Goal: Transaction & Acquisition: Purchase product/service

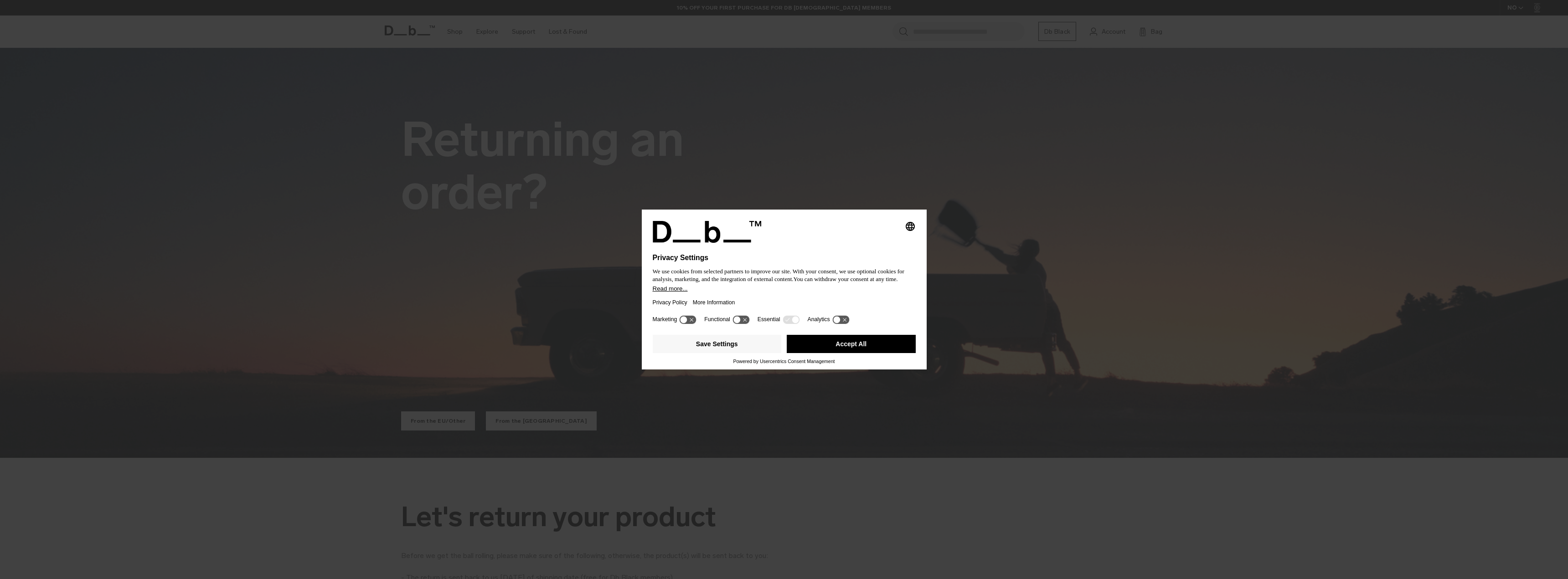
click at [844, 345] on button "Accept All" at bounding box center [851, 344] width 129 height 18
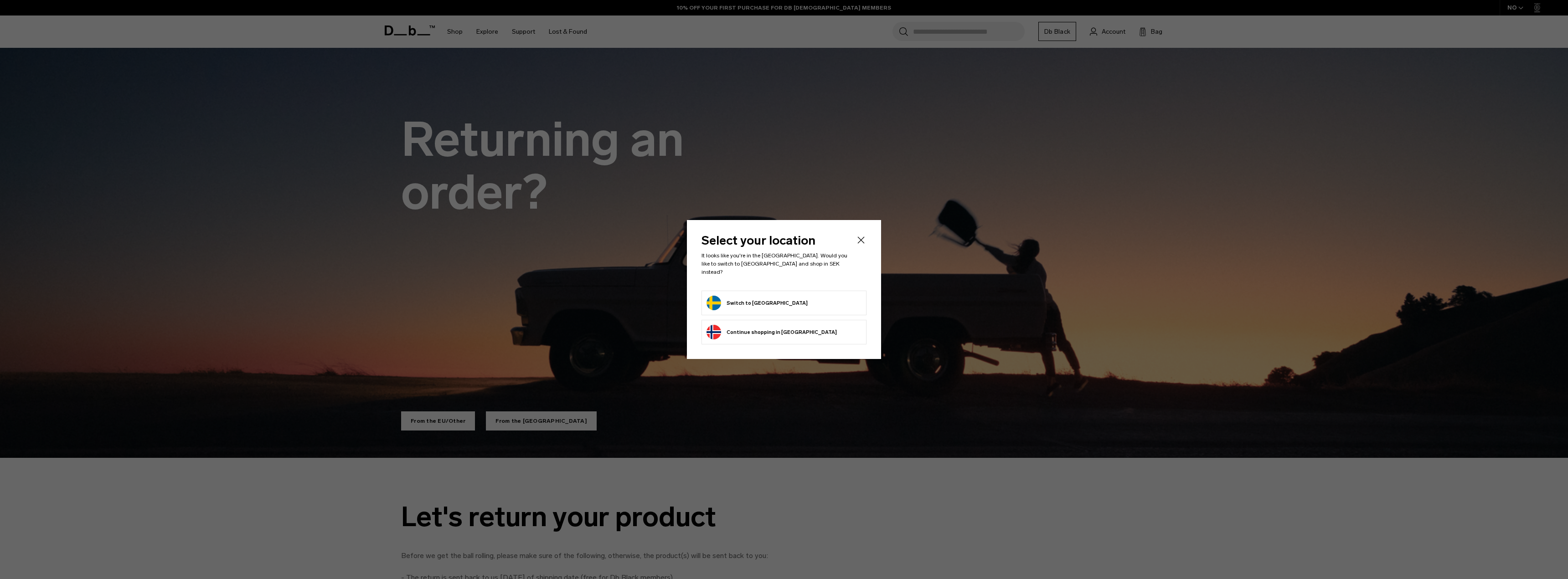
click at [762, 297] on button "Switch to Sweden" at bounding box center [757, 303] width 101 height 15
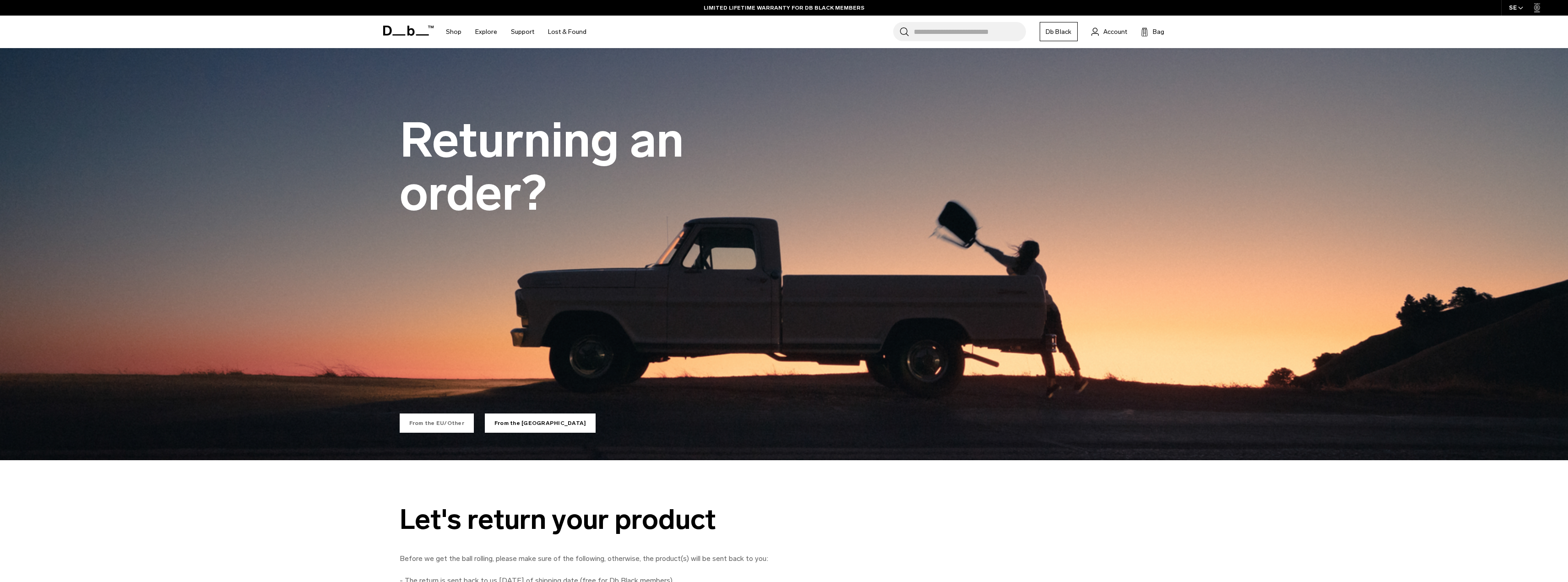
click at [430, 423] on link "From the EU/Other" at bounding box center [437, 423] width 74 height 19
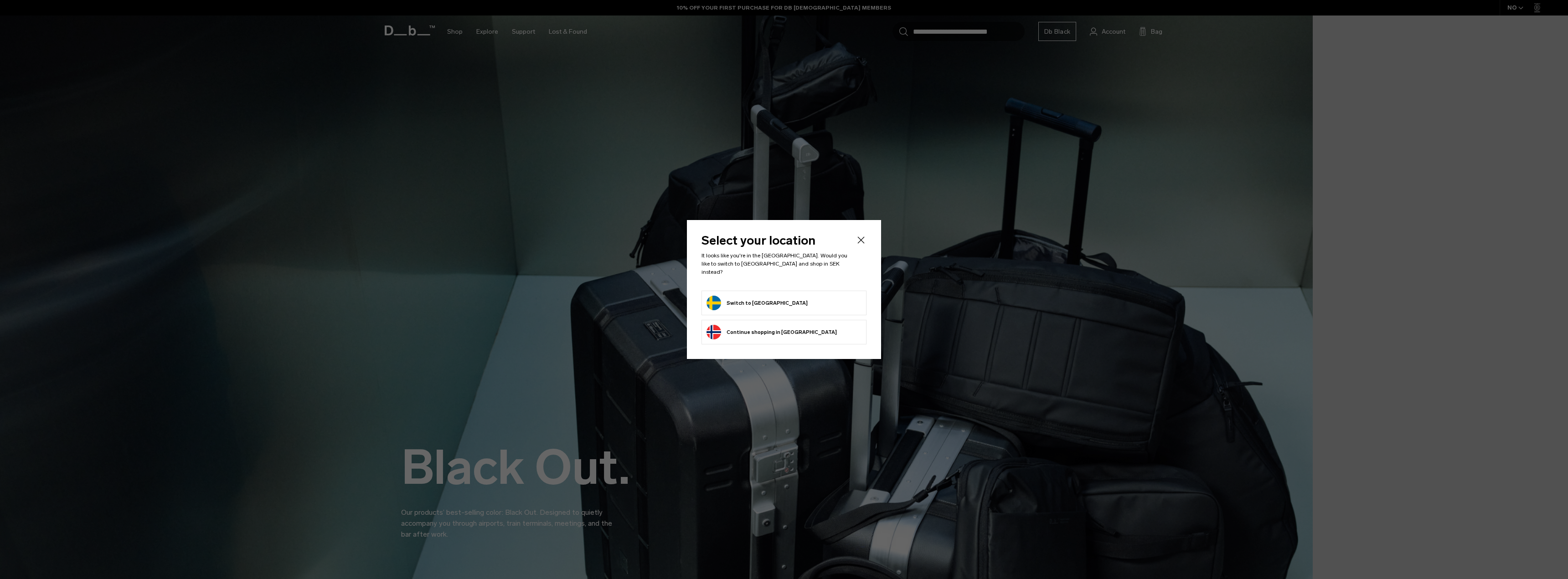
click at [747, 300] on button "Switch to Sweden" at bounding box center [757, 303] width 101 height 15
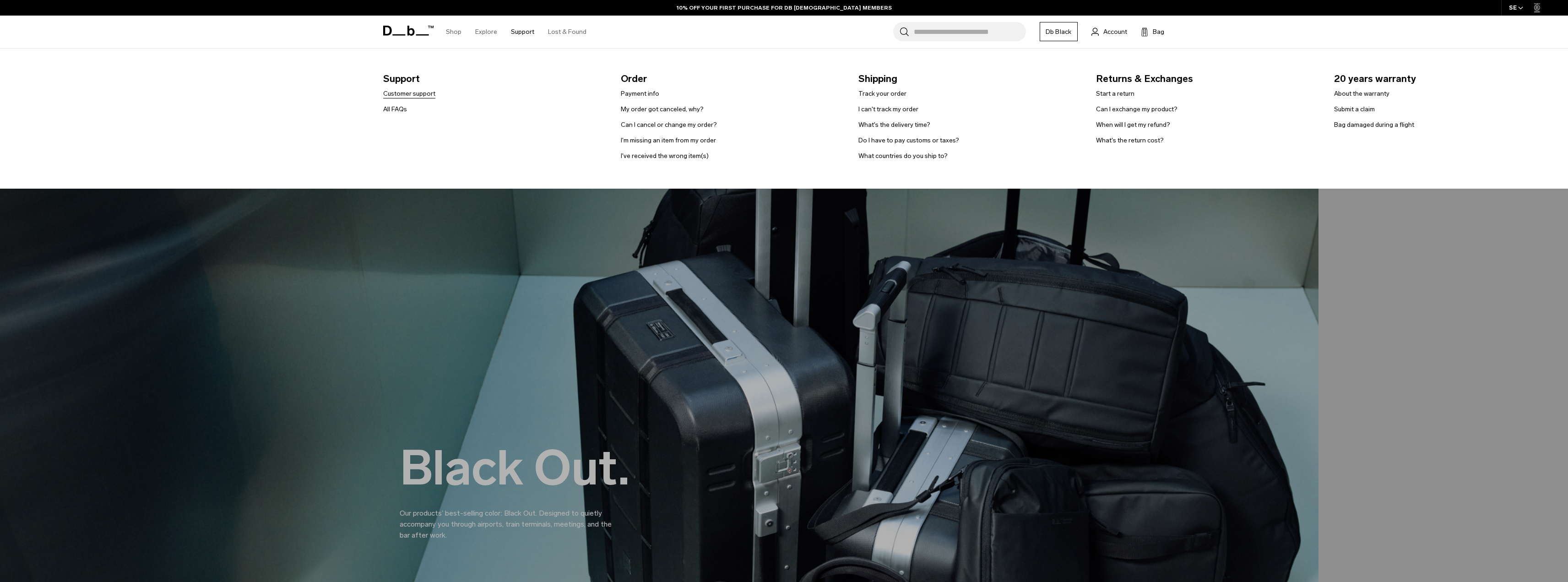
click at [420, 93] on link "Customer support" at bounding box center [409, 93] width 52 height 10
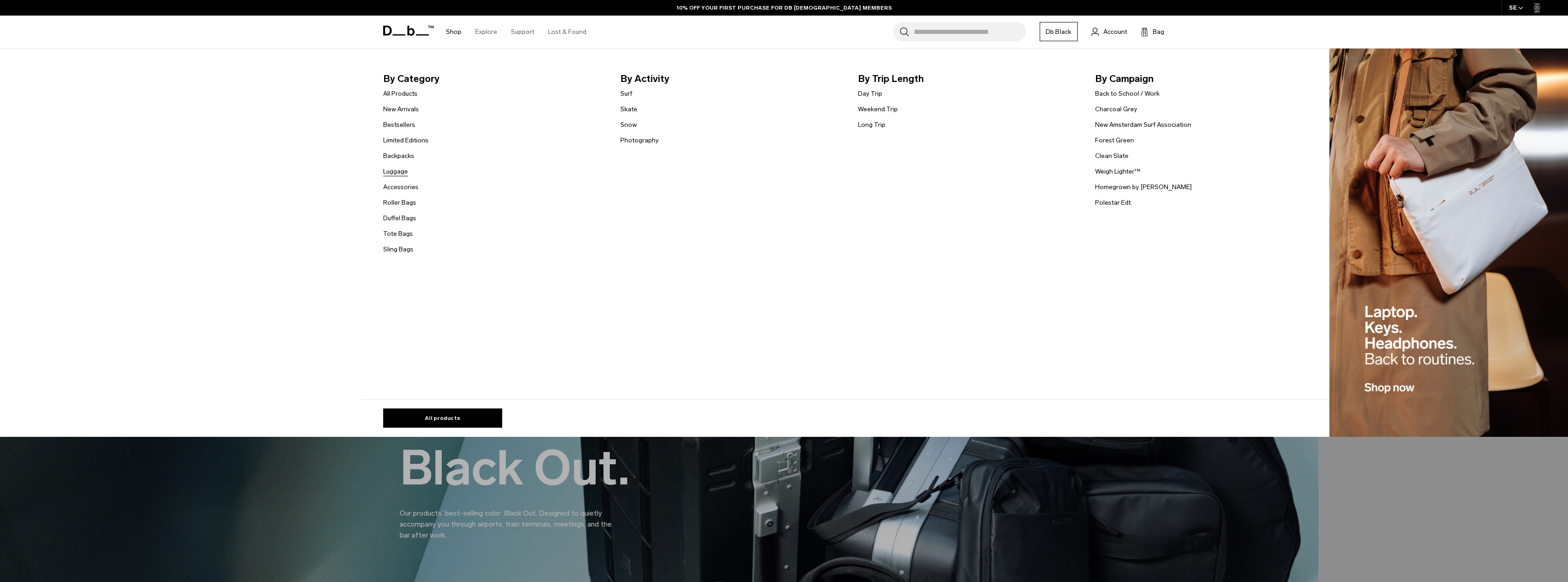
click at [406, 171] on link "Luggage" at bounding box center [395, 171] width 25 height 10
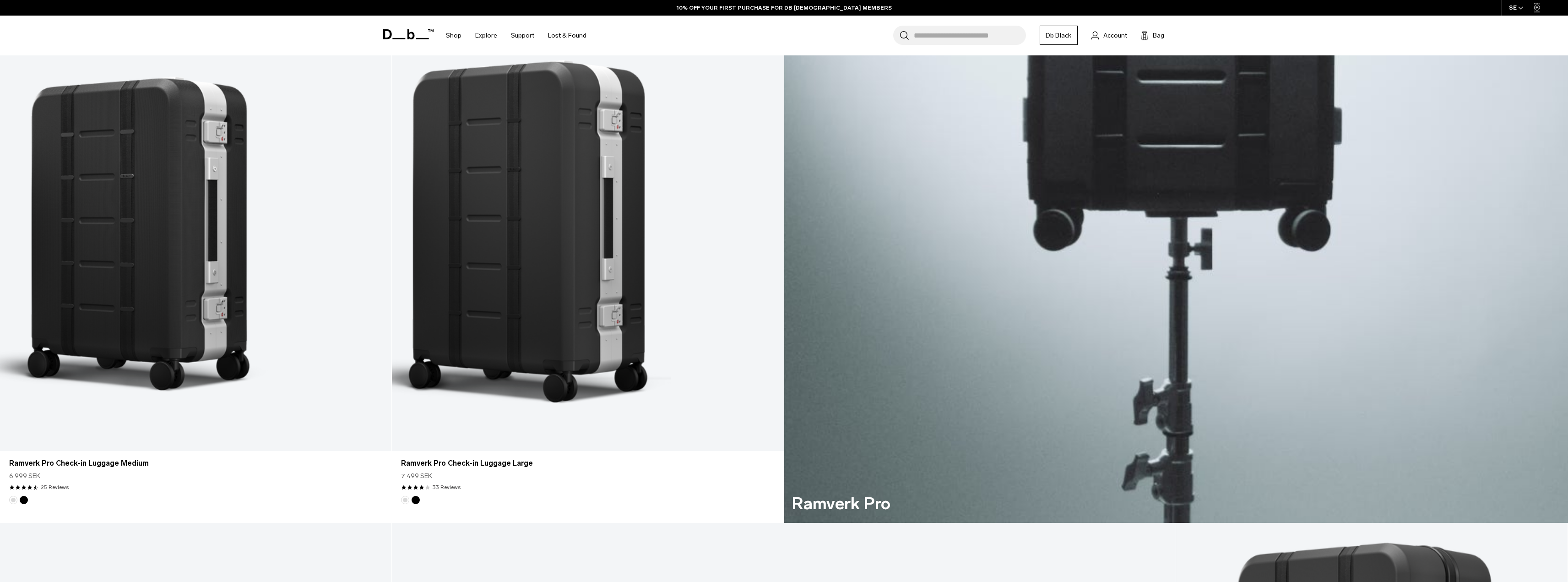
scroll to position [962, 0]
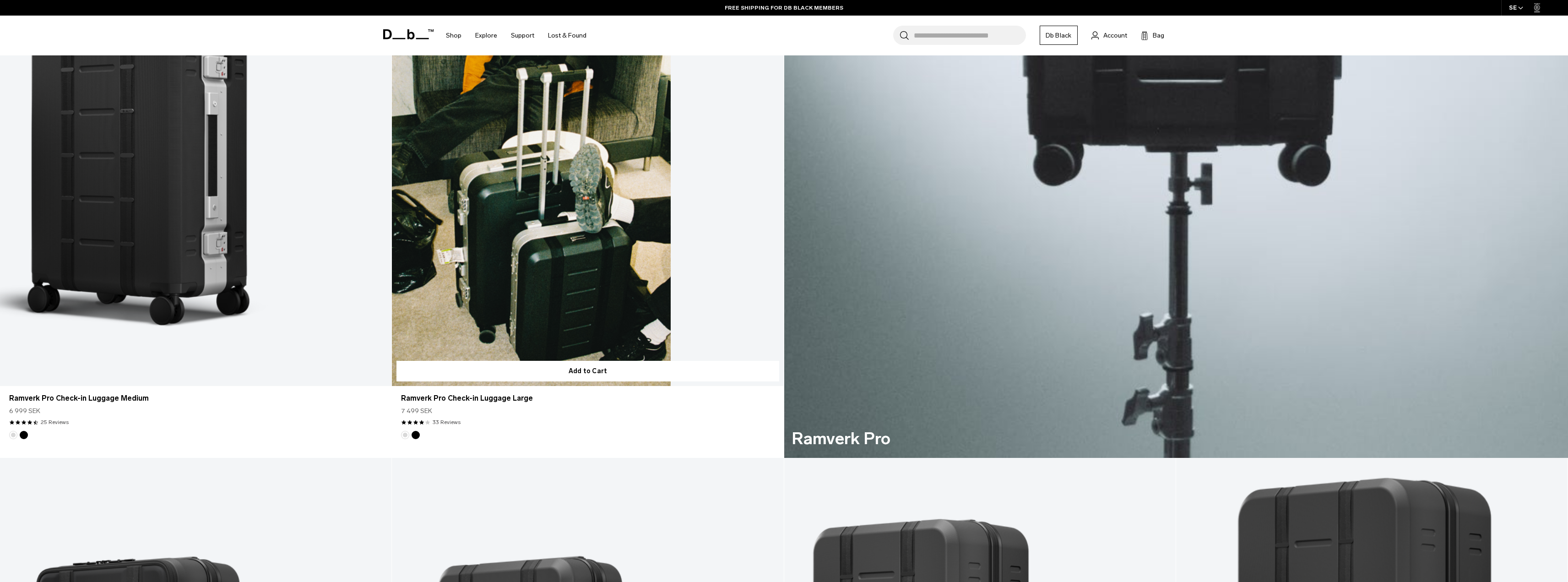
click at [416, 436] on button "Black Out" at bounding box center [415, 435] width 8 height 8
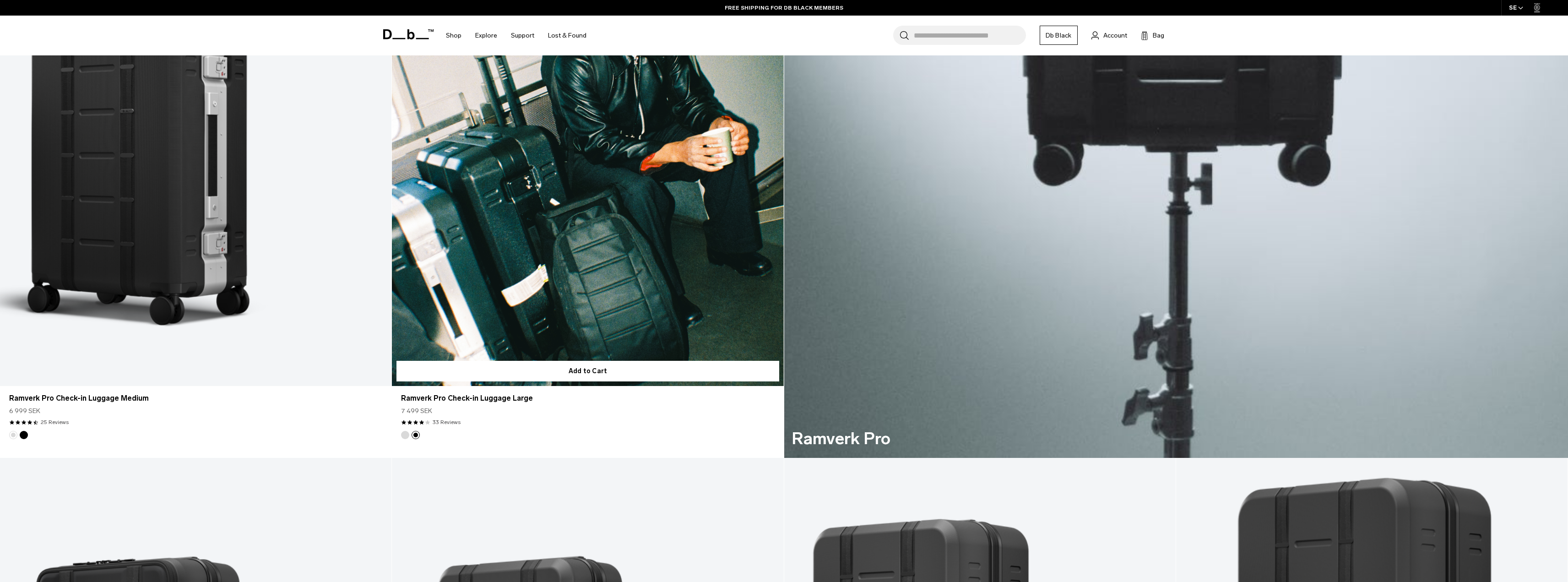
click at [579, 299] on link "Ramverk Pro Check-in Luggage Large Black Out" at bounding box center [588, 169] width 392 height 435
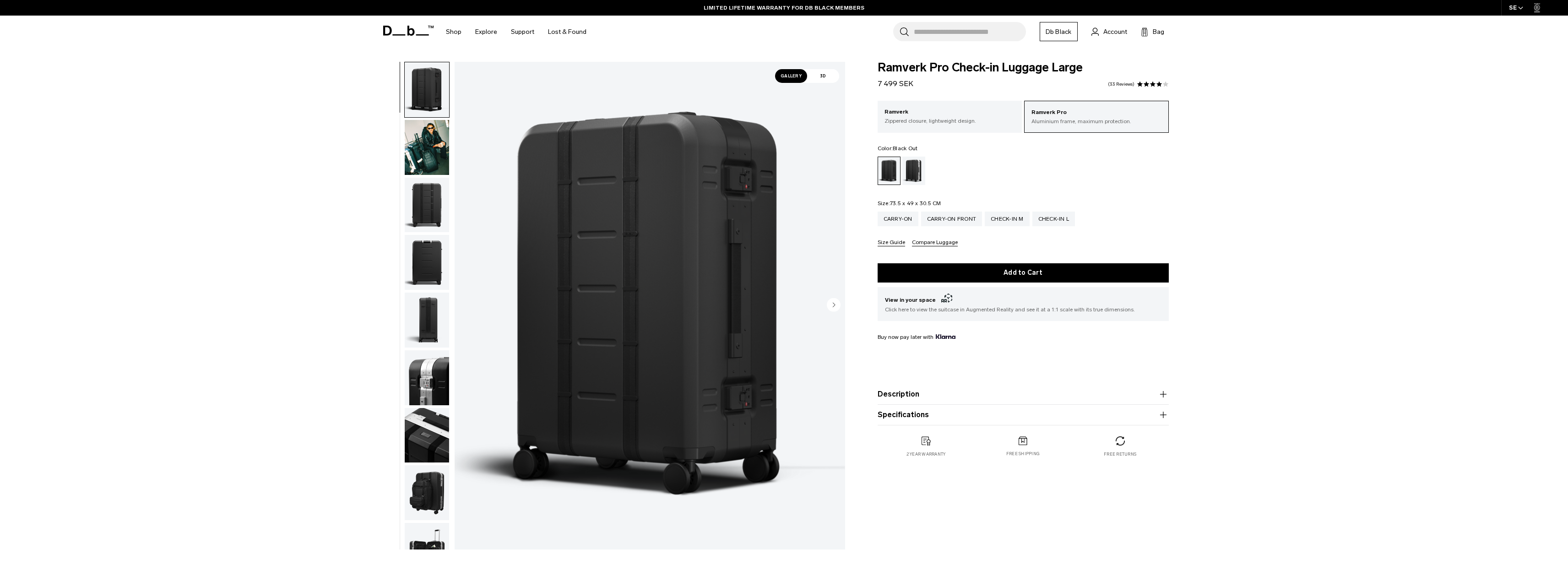
click at [1325, 209] on div "**********" at bounding box center [784, 308] width 1568 height 493
